Goal: Information Seeking & Learning: Learn about a topic

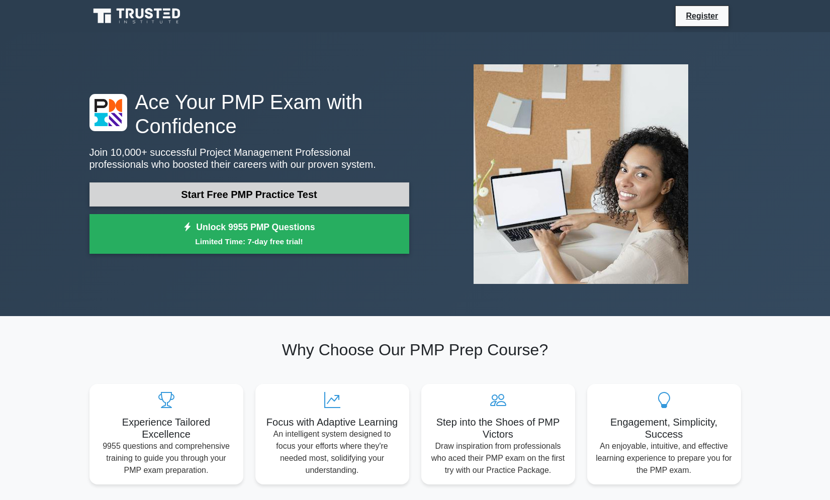
click at [295, 194] on link "Start Free PMP Practice Test" at bounding box center [249, 194] width 320 height 24
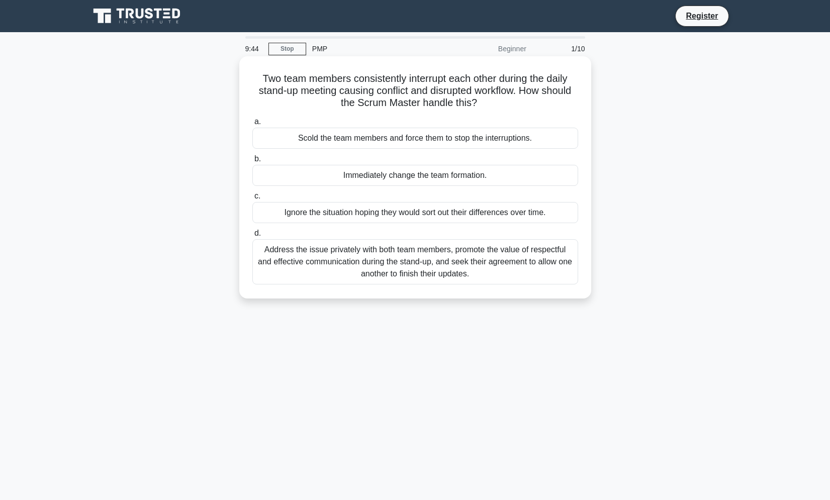
scroll to position [43, 0]
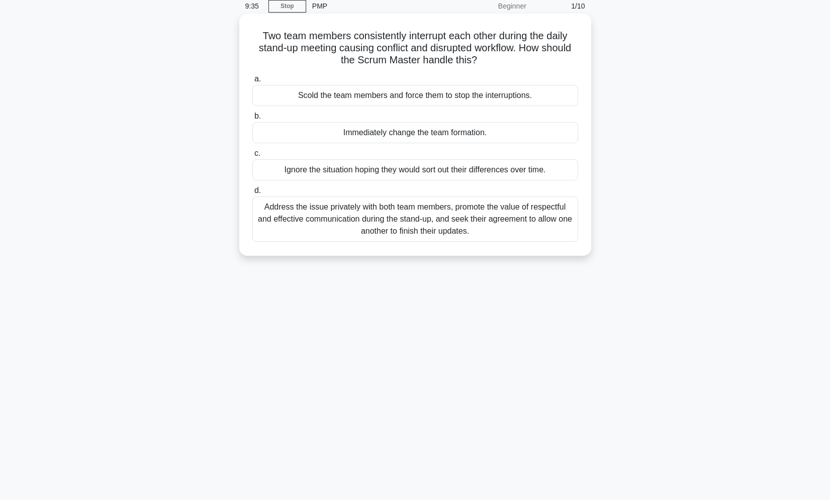
click at [462, 224] on div "Address the issue privately with both team members, promote the value of respec…" at bounding box center [415, 218] width 326 height 45
click at [252, 194] on input "d. Address the issue privately with both team members, promote the value of res…" at bounding box center [252, 190] width 0 height 7
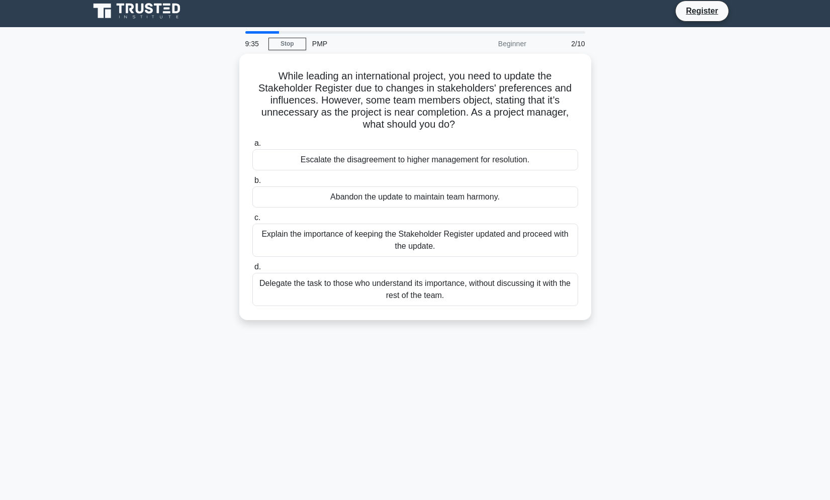
scroll to position [0, 0]
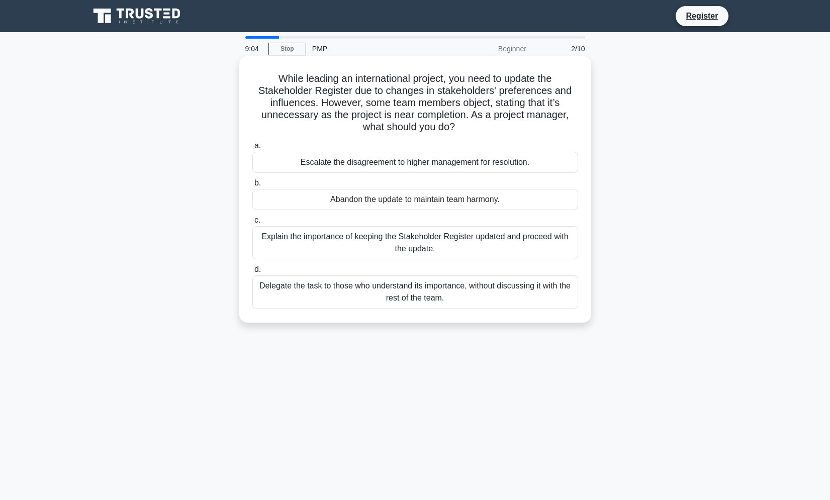
click at [467, 238] on div "Explain the importance of keeping the Stakeholder Register updated and proceed …" at bounding box center [415, 242] width 326 height 33
click at [252, 224] on input "c. Explain the importance of keeping the Stakeholder Register updated and proce…" at bounding box center [252, 220] width 0 height 7
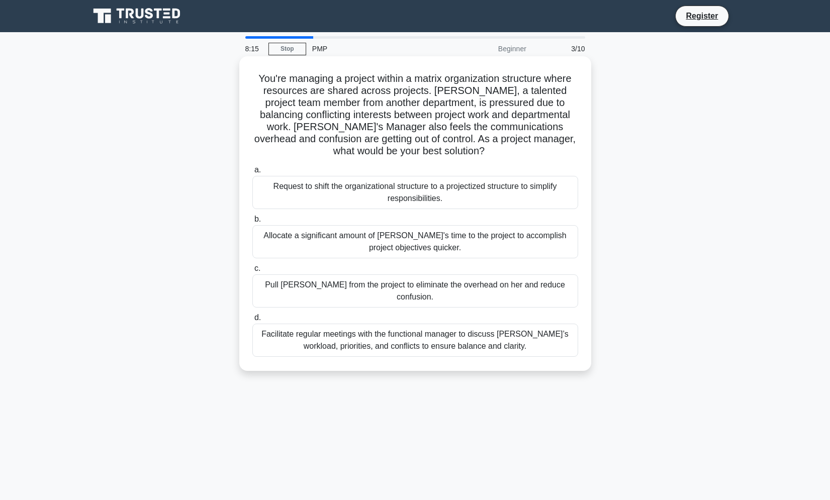
click at [516, 329] on div "Facilitate regular meetings with the functional manager to discuss Lisa’s workl…" at bounding box center [415, 340] width 326 height 33
click at [252, 321] on input "d. Facilitate regular meetings with the functional manager to discuss Lisa’s wo…" at bounding box center [252, 318] width 0 height 7
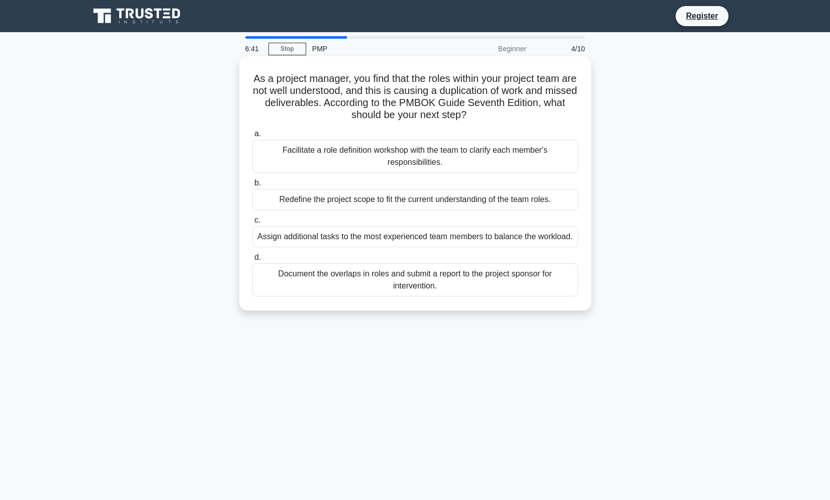
click at [373, 163] on div "Facilitate a role definition workshop with the team to clarify each member's re…" at bounding box center [415, 156] width 326 height 33
click at [252, 137] on input "a. Facilitate a role definition workshop with the team to clarify each member's…" at bounding box center [252, 134] width 0 height 7
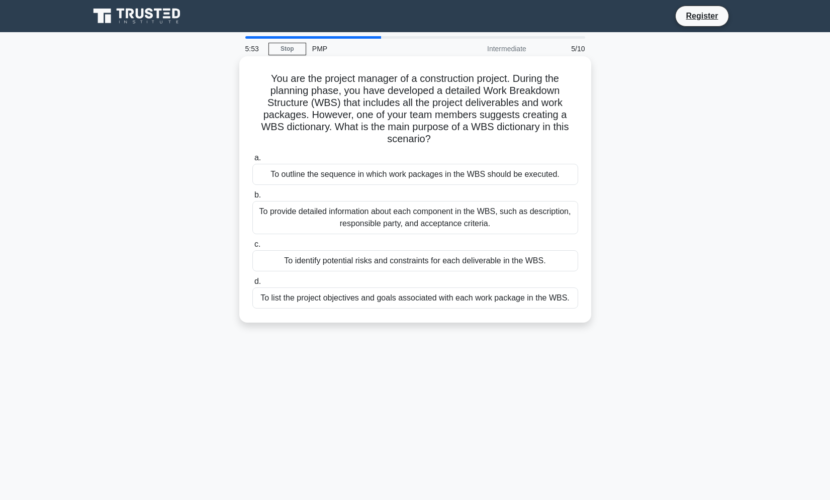
click at [401, 300] on div "To list the project objectives and goals associated with each work package in t…" at bounding box center [415, 297] width 326 height 21
click at [252, 285] on input "d. To list the project objectives and goals associated with each work package i…" at bounding box center [252, 281] width 0 height 7
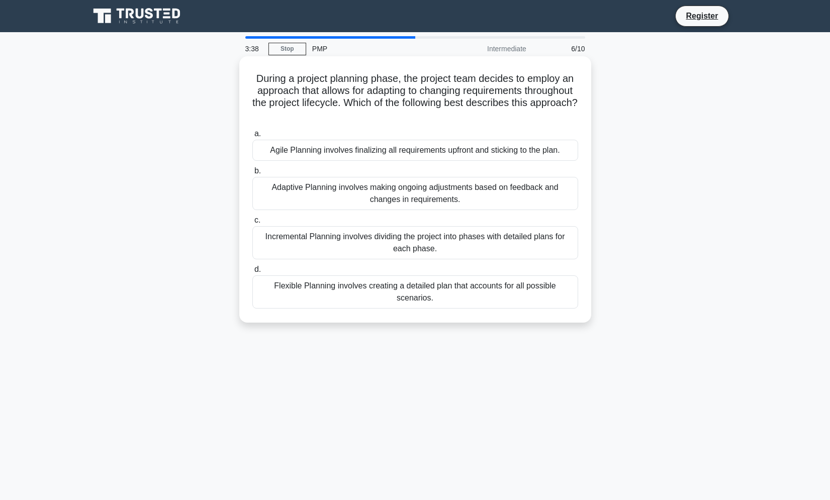
click at [475, 191] on div "Adaptive Planning involves making ongoing adjustments based on feedback and cha…" at bounding box center [415, 193] width 326 height 33
click at [252, 174] on input "b. Adaptive Planning involves making ongoing adjustments based on feedback and …" at bounding box center [252, 171] width 0 height 7
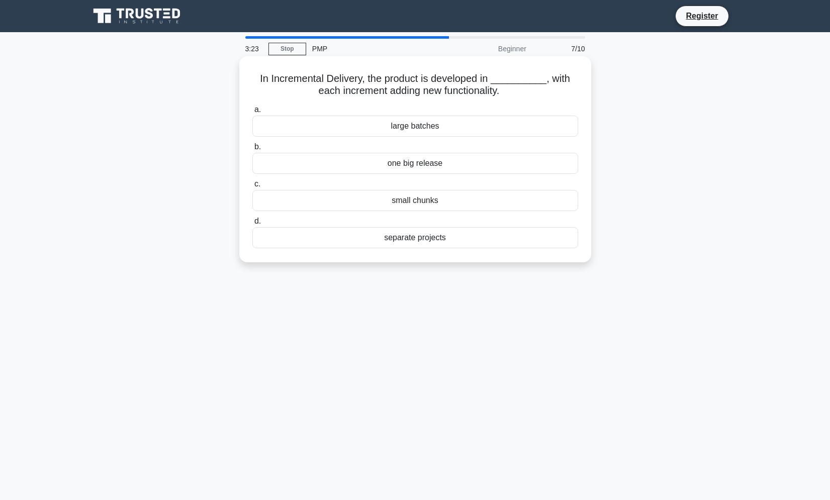
click at [428, 203] on div "small chunks" at bounding box center [415, 200] width 326 height 21
click at [252, 187] on input "c. small chunks" at bounding box center [252, 184] width 0 height 7
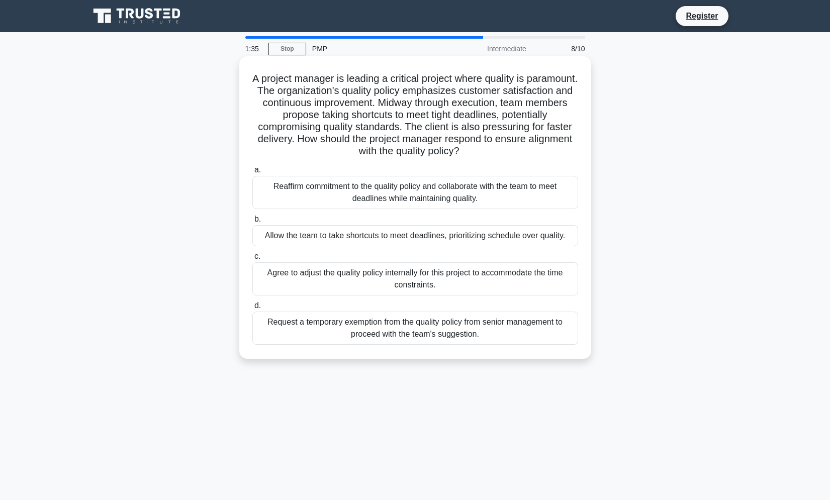
click at [450, 192] on div "Reaffirm commitment to the quality policy and collaborate with the team to meet…" at bounding box center [415, 192] width 326 height 33
click at [252, 173] on input "a. Reaffirm commitment to the quality policy and collaborate with the team to m…" at bounding box center [252, 170] width 0 height 7
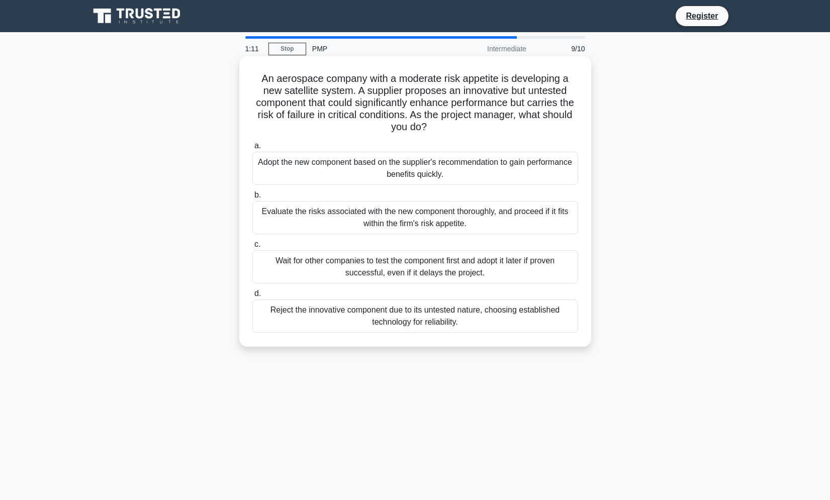
click at [481, 221] on div "Evaluate the risks associated with the new component thoroughly, and proceed if…" at bounding box center [415, 217] width 326 height 33
click at [252, 198] on input "b. Evaluate the risks associated with the new component thoroughly, and proceed…" at bounding box center [252, 195] width 0 height 7
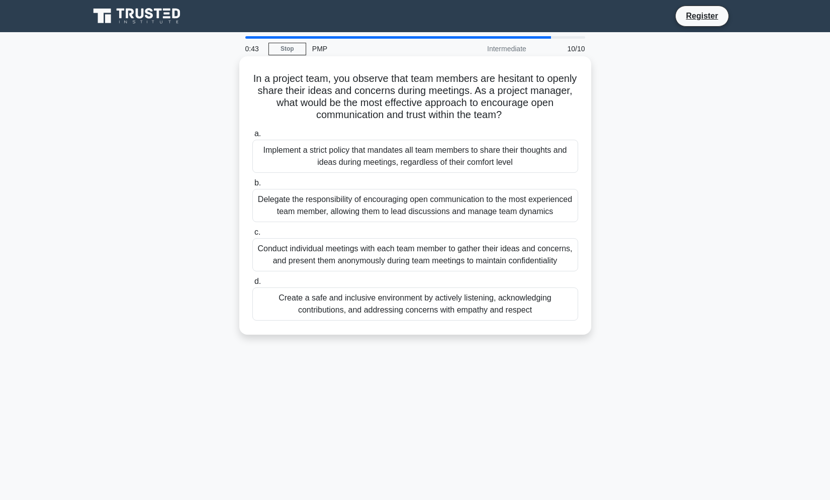
click at [478, 321] on div "Create a safe and inclusive environment by actively listening, acknowledging co…" at bounding box center [415, 303] width 326 height 33
click at [252, 285] on input "d. Create a safe and inclusive environment by actively listening, acknowledging…" at bounding box center [252, 281] width 0 height 7
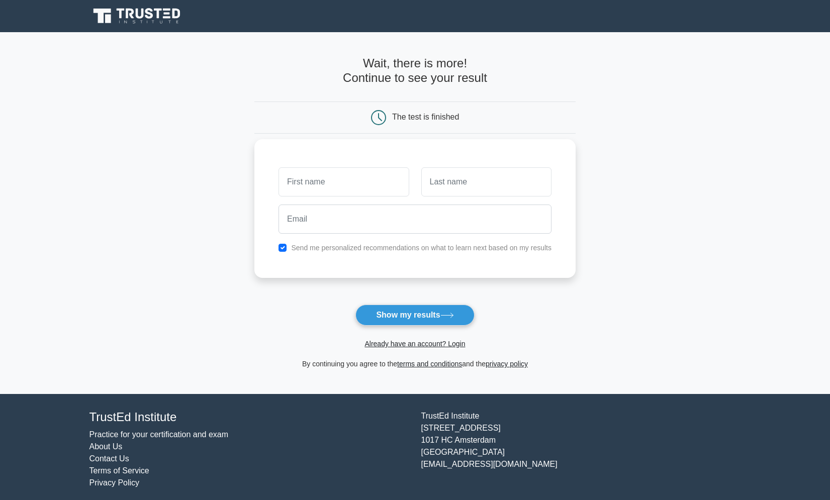
click at [352, 177] on input "text" at bounding box center [343, 181] width 130 height 29
type input "Patycja"
click at [474, 181] on input "text" at bounding box center [486, 181] width 130 height 29
type input "Ubycha"
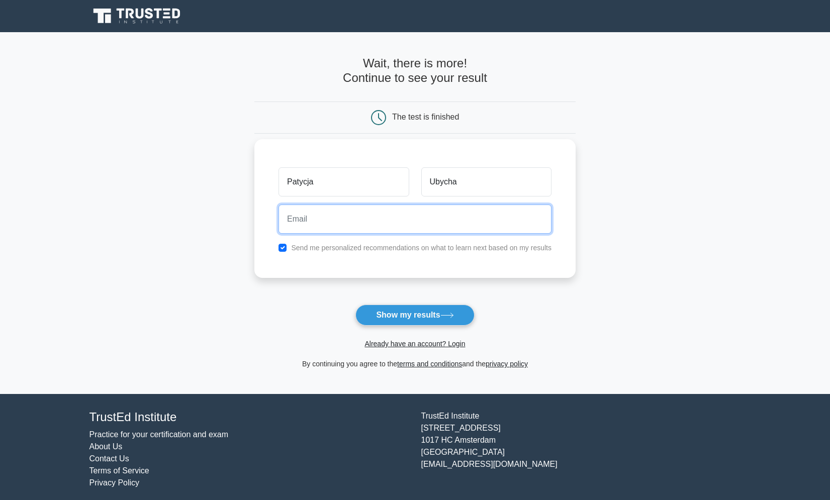
click at [375, 208] on input "email" at bounding box center [414, 219] width 273 height 29
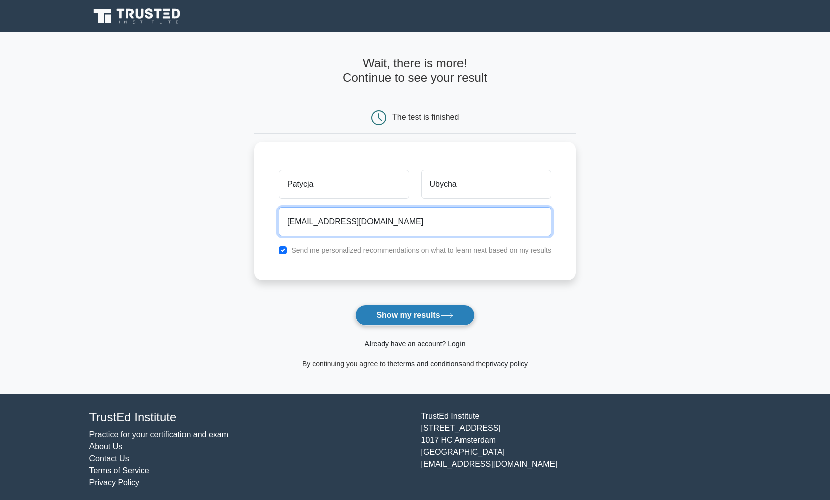
type input "[EMAIL_ADDRESS][DOMAIN_NAME]"
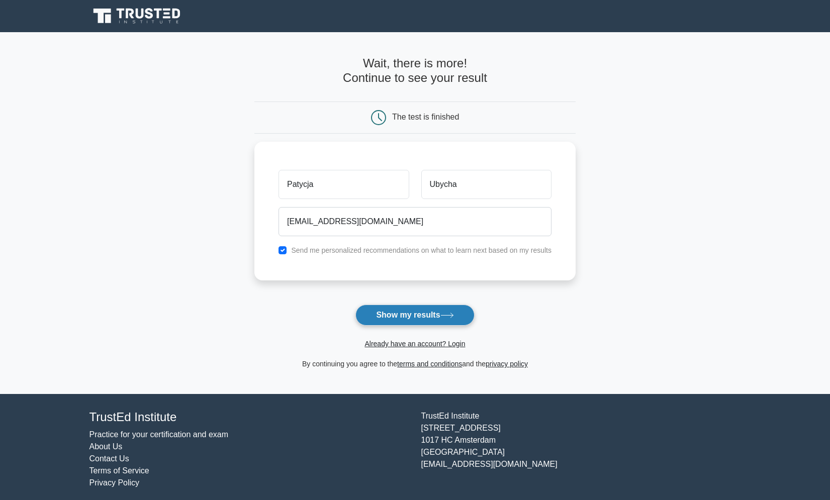
click at [417, 309] on button "Show my results" at bounding box center [414, 314] width 119 height 21
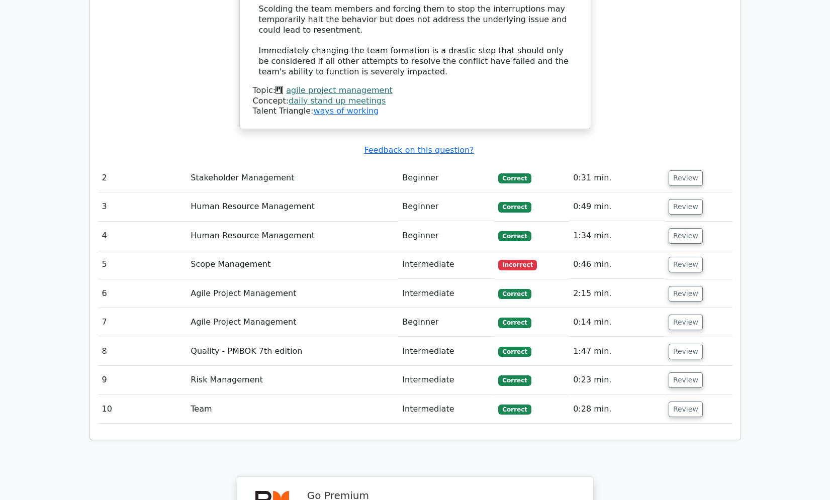
scroll to position [1256, 0]
